Goal: Task Accomplishment & Management: Use online tool/utility

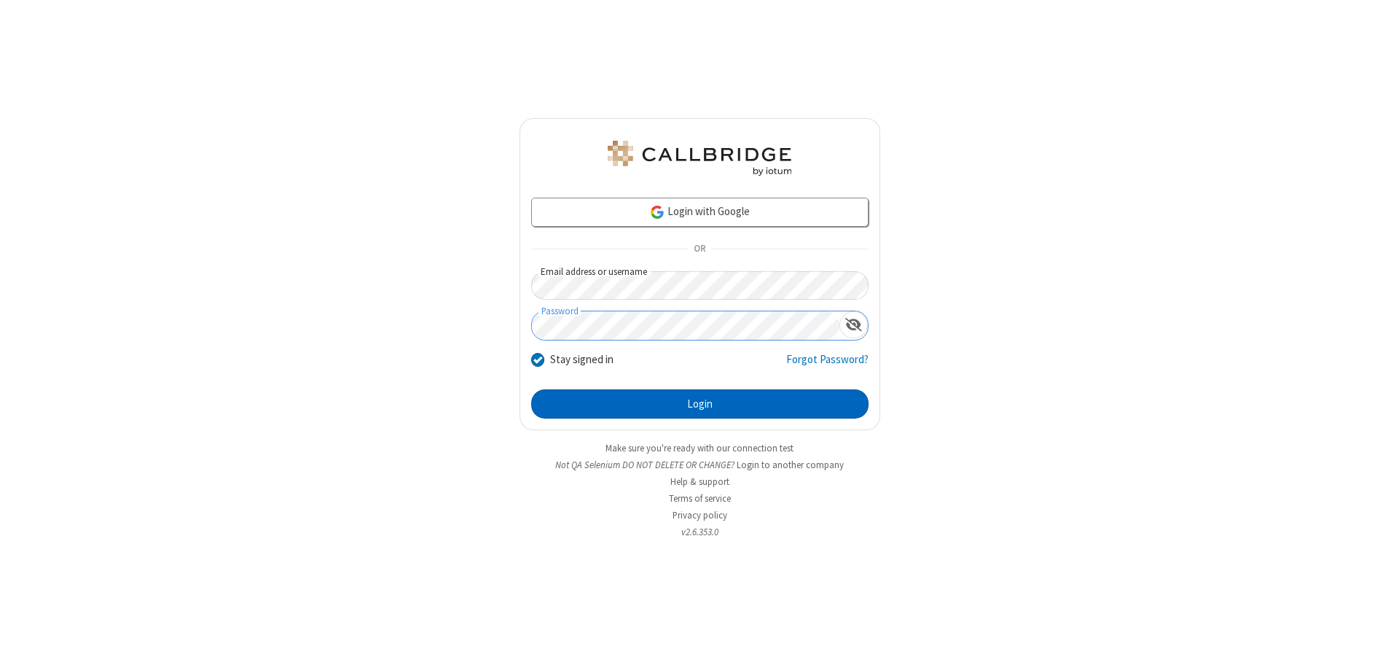
click at [700, 404] on button "Login" at bounding box center [699, 403] width 337 height 29
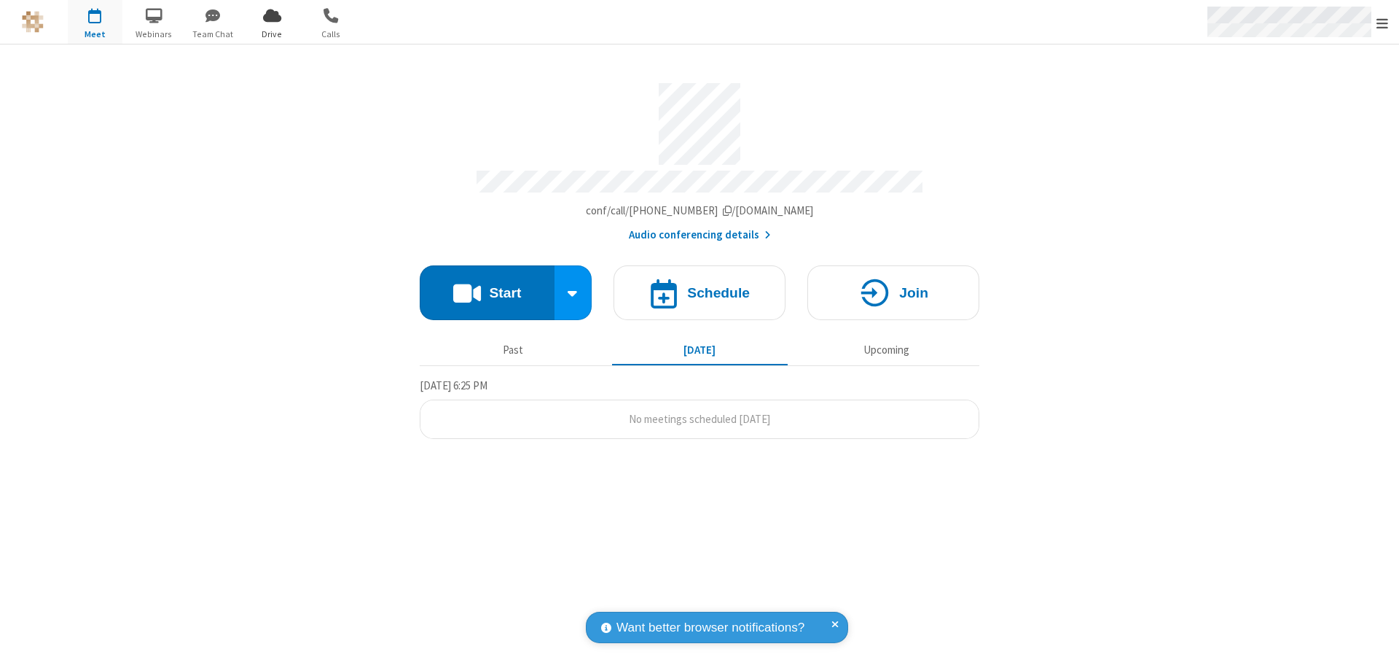
click at [1383, 23] on span "Open menu" at bounding box center [1383, 23] width 12 height 15
click at [272, 34] on span "Drive" at bounding box center [272, 34] width 55 height 13
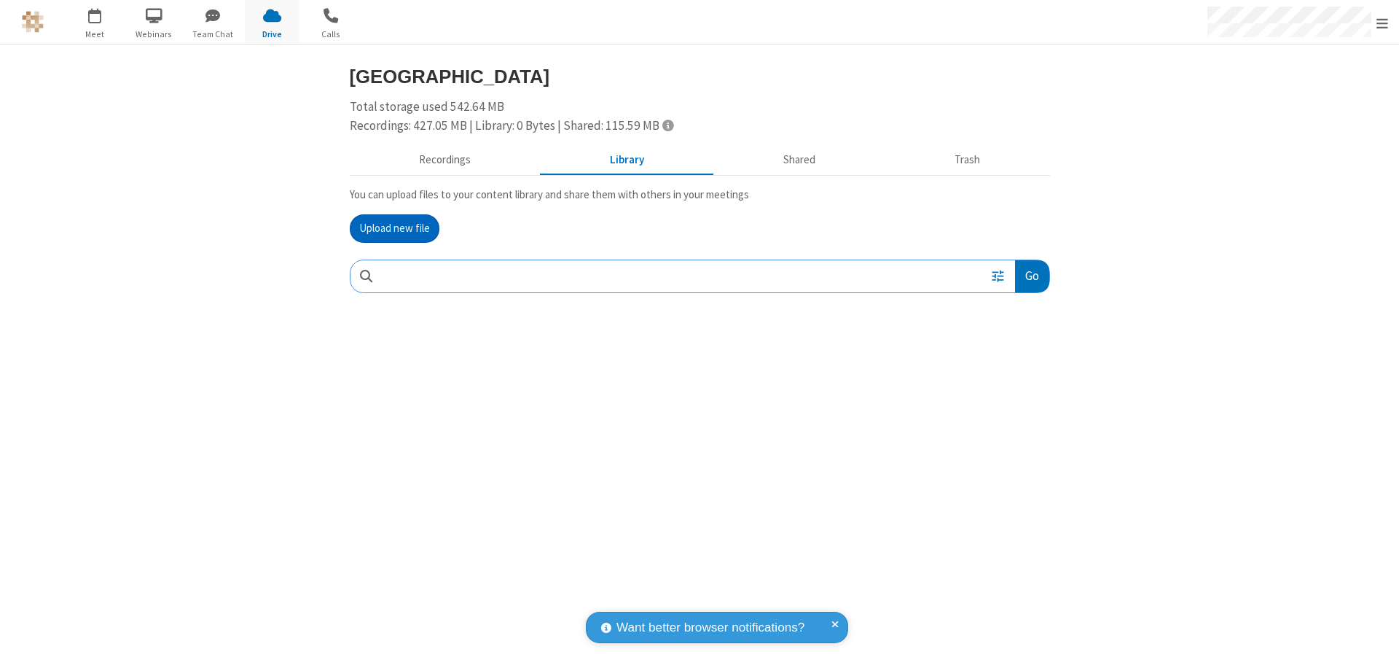
click at [394, 228] on button "Upload new file" at bounding box center [395, 228] width 90 height 29
click at [1020, 372] on span "Move to trash" at bounding box center [1020, 371] width 10 height 13
